Goal: Information Seeking & Learning: Learn about a topic

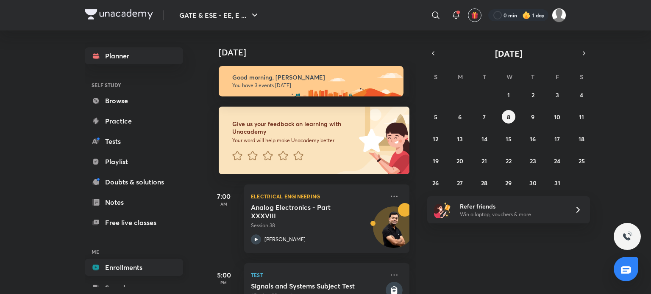
click at [118, 262] on link "Enrollments" at bounding box center [134, 267] width 98 height 17
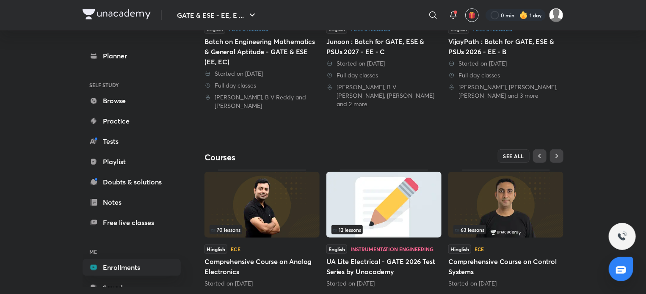
scroll to position [298, 0]
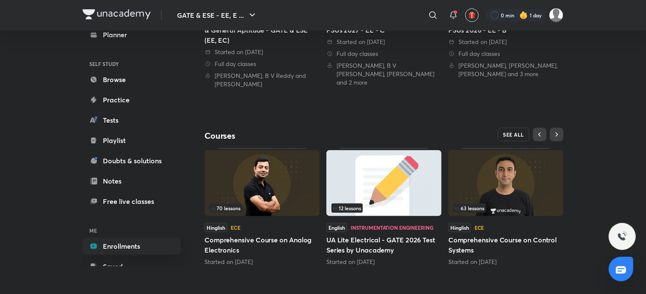
click at [510, 133] on span "SEE ALL" at bounding box center [514, 135] width 21 height 6
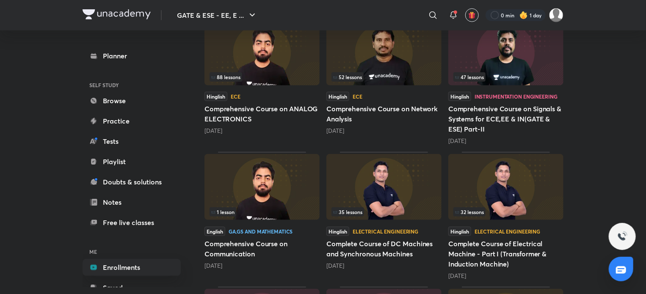
scroll to position [652, 0]
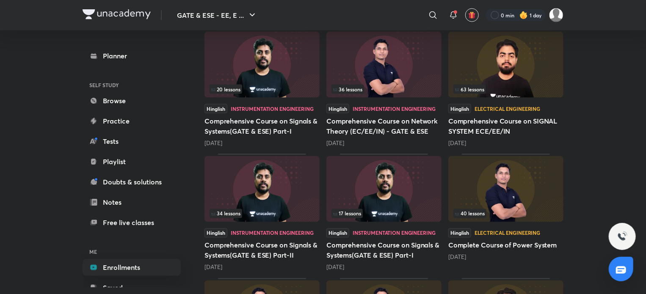
click at [363, 74] on img at bounding box center [384, 65] width 115 height 66
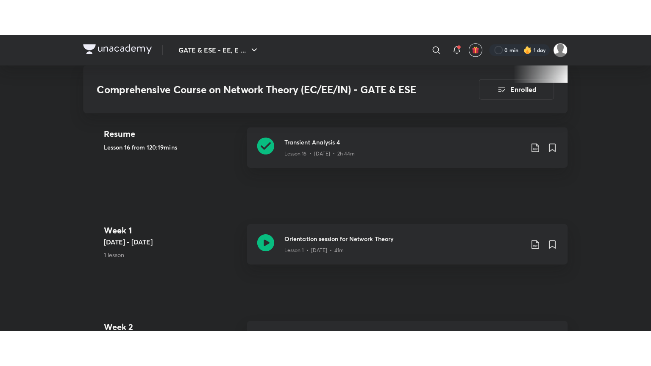
scroll to position [425, 0]
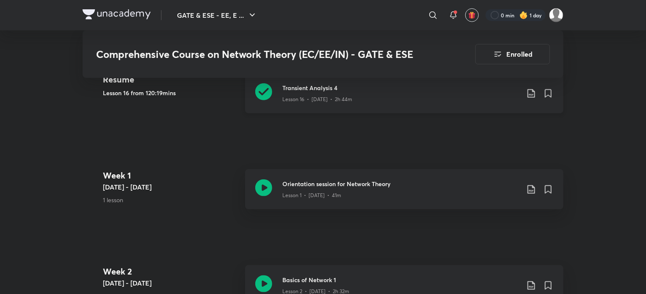
click at [332, 86] on h3 "Transient Analysis 4" at bounding box center [401, 87] width 237 height 9
